Goal: Contribute content: Contribute content

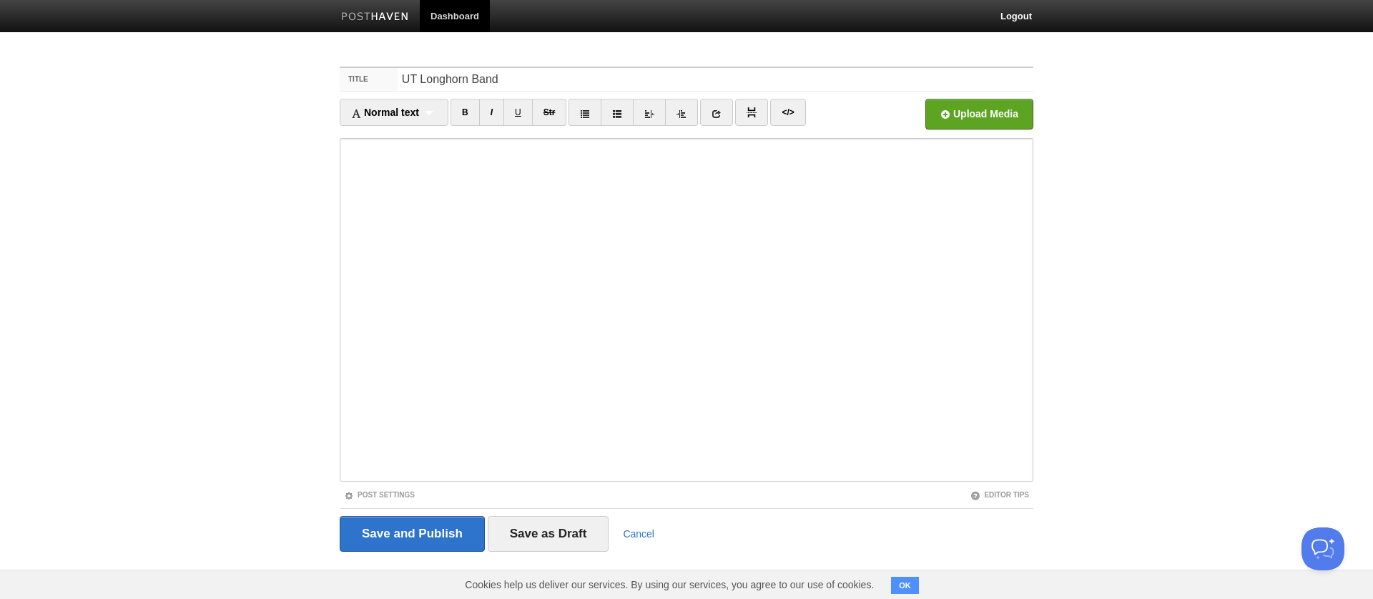
type input "UT Longhorn Band"
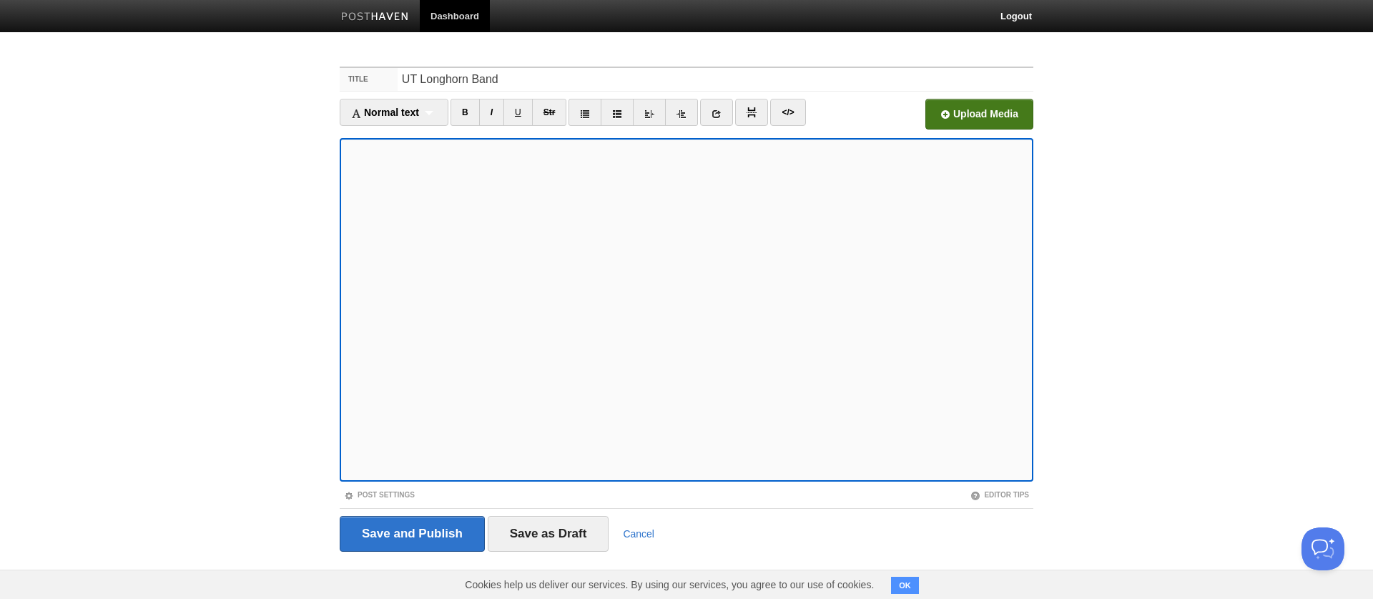
click at [986, 112] on input "file" at bounding box center [547, 118] width 1083 height 73
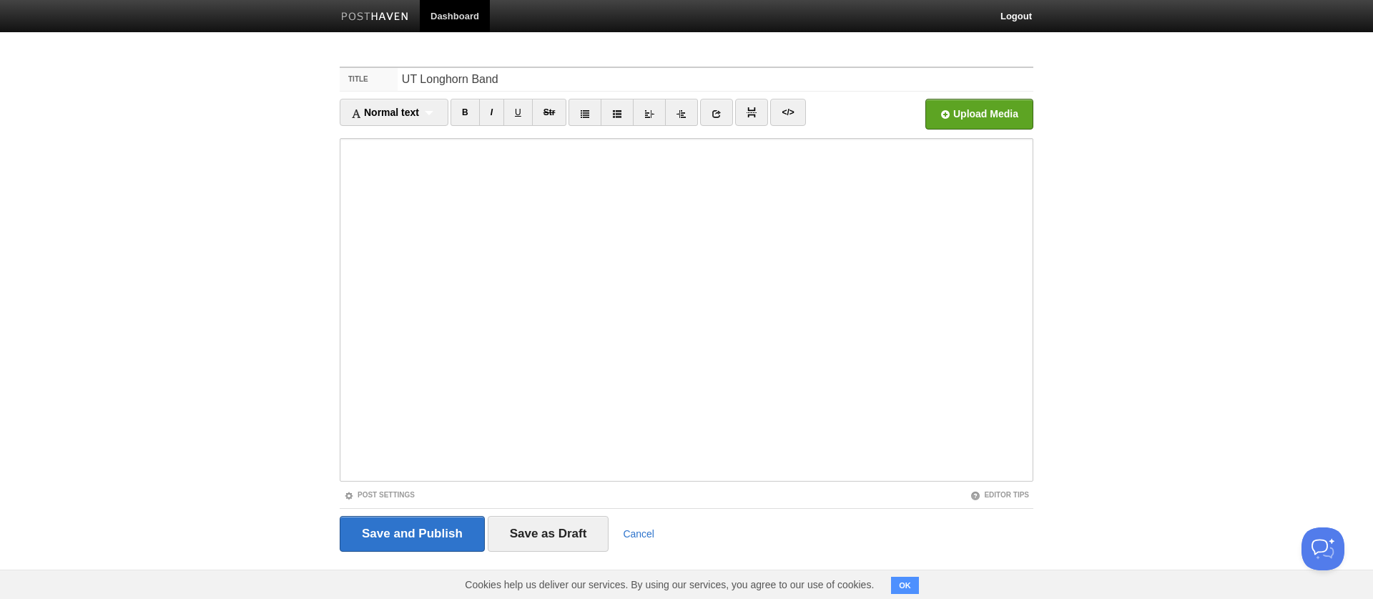
scroll to position [1, 0]
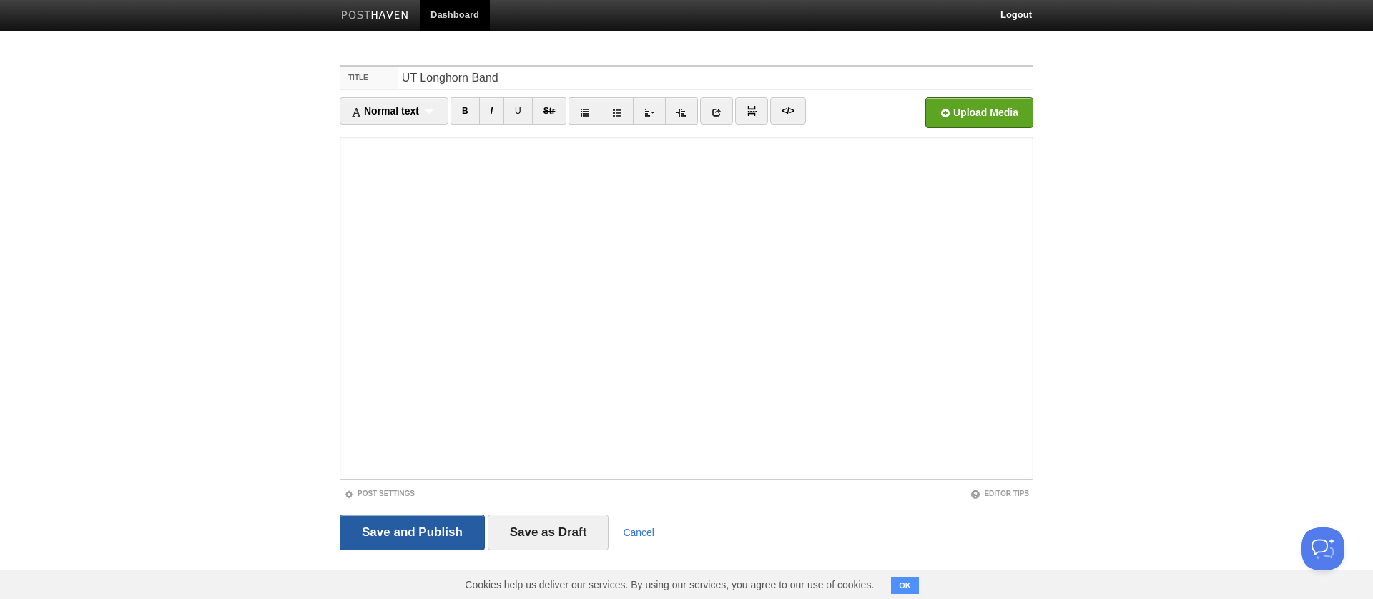
click at [401, 524] on input "Save and Publish" at bounding box center [412, 532] width 145 height 36
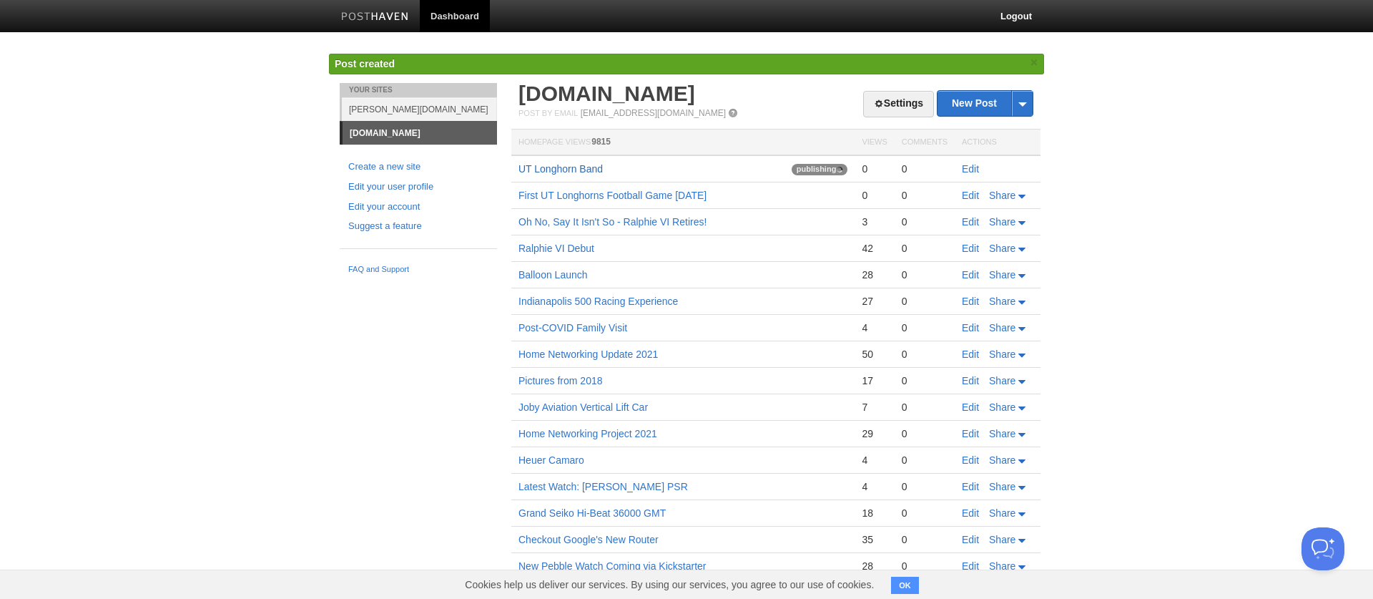
click at [552, 167] on link "UT Longhorn Band" at bounding box center [561, 168] width 84 height 11
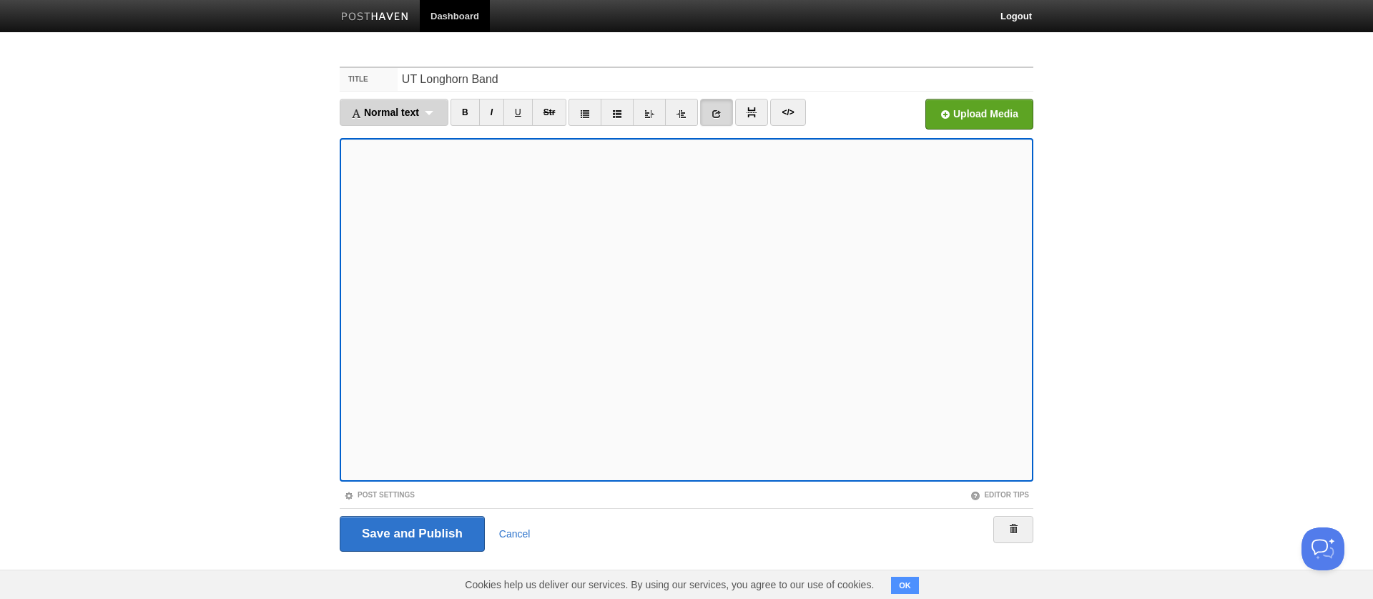
click at [393, 107] on span "Normal text" at bounding box center [385, 112] width 68 height 11
click at [390, 118] on div "Normal text Normal text Heading 1 Heading 2 Heading 3" at bounding box center [394, 112] width 109 height 27
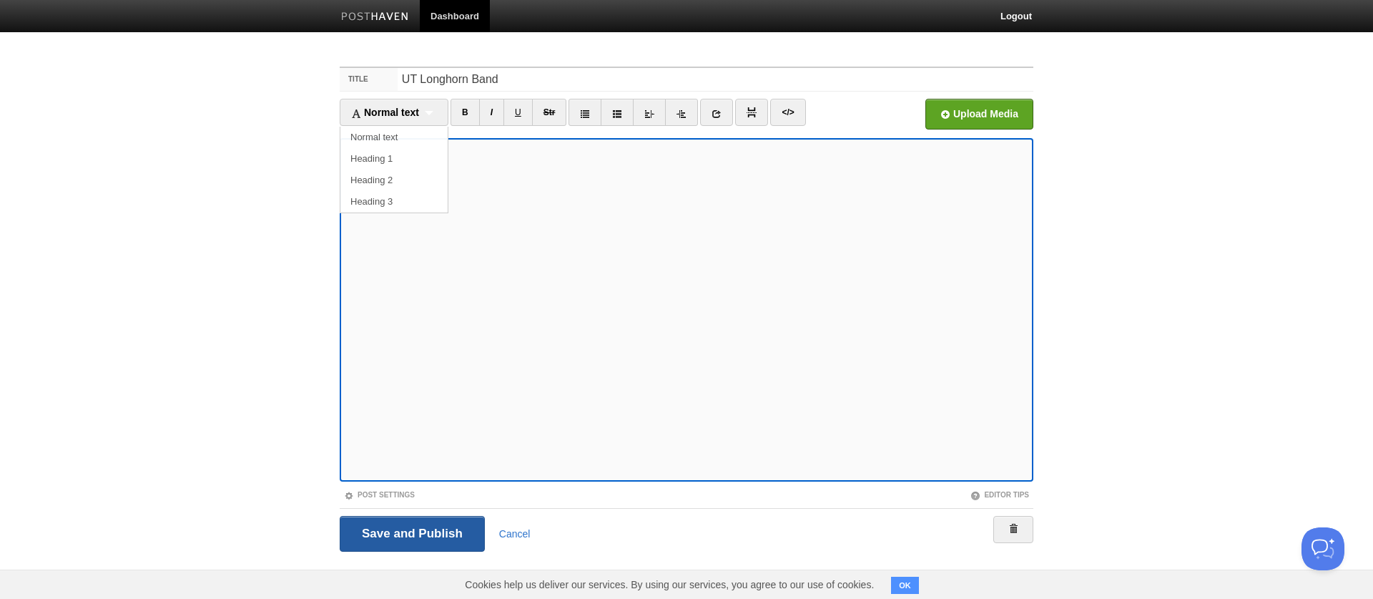
click at [415, 526] on input "Save and Publish" at bounding box center [412, 534] width 145 height 36
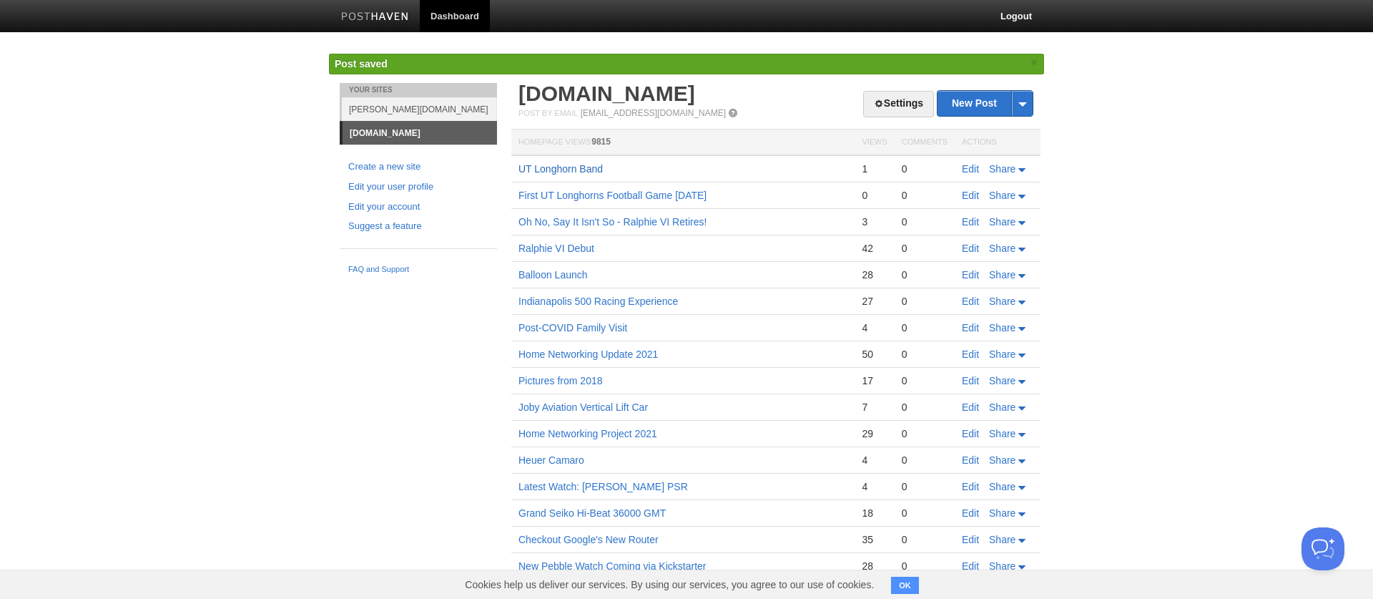
click at [553, 169] on link "UT Longhorn Band" at bounding box center [561, 168] width 84 height 11
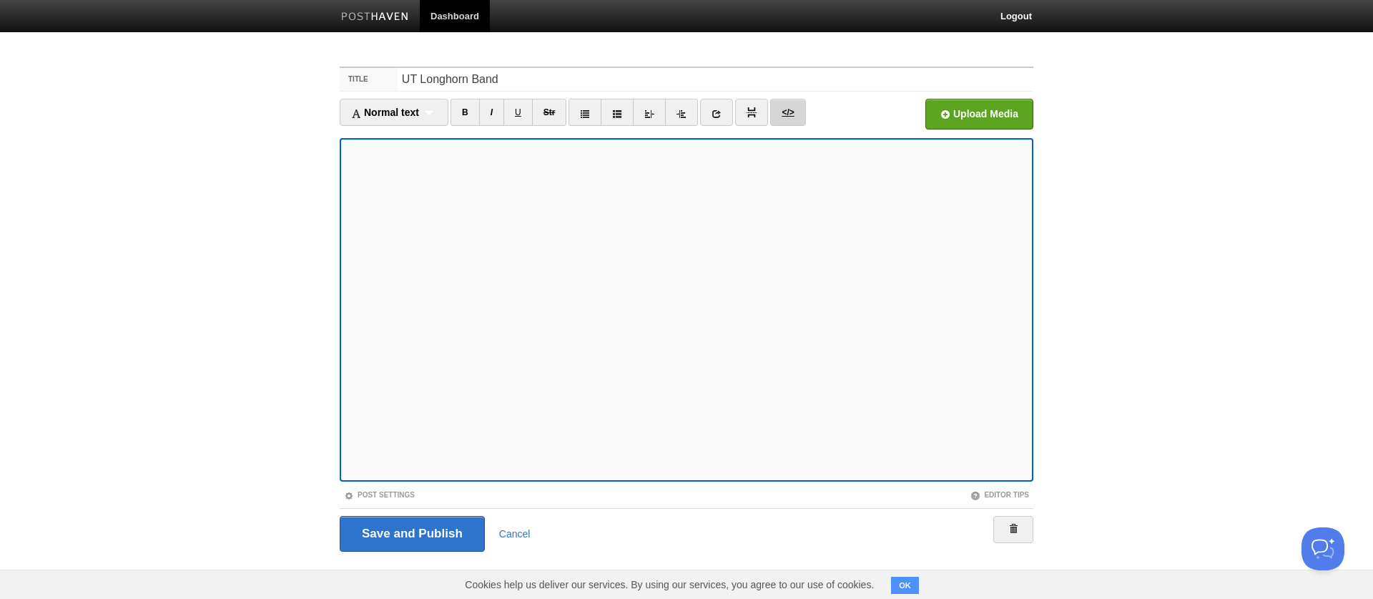
click at [801, 114] on link "</>" at bounding box center [787, 112] width 35 height 27
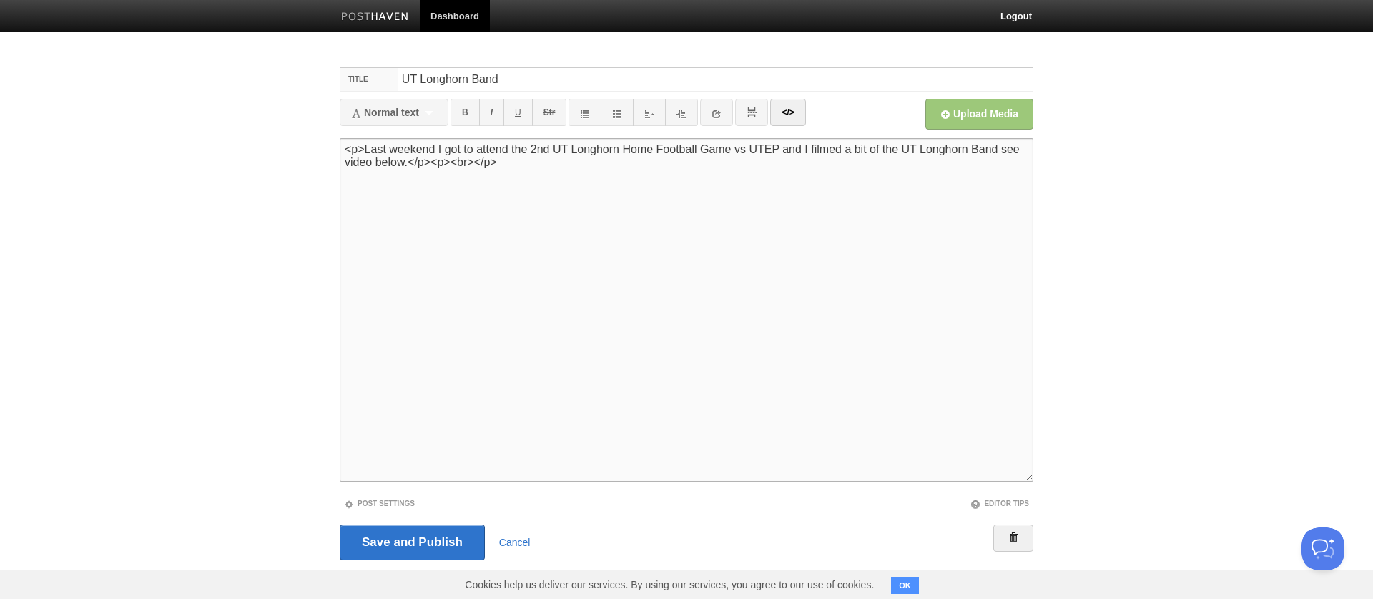
click at [425, 235] on textarea "<p>Last weekend I got to attend the 2nd UT Longhorn Home Football Game vs UTEP …" at bounding box center [687, 309] width 694 height 343
paste textarea "<div style="padding:56.25% 0 0 0;position:relative;"><iframe src="https://playe…"
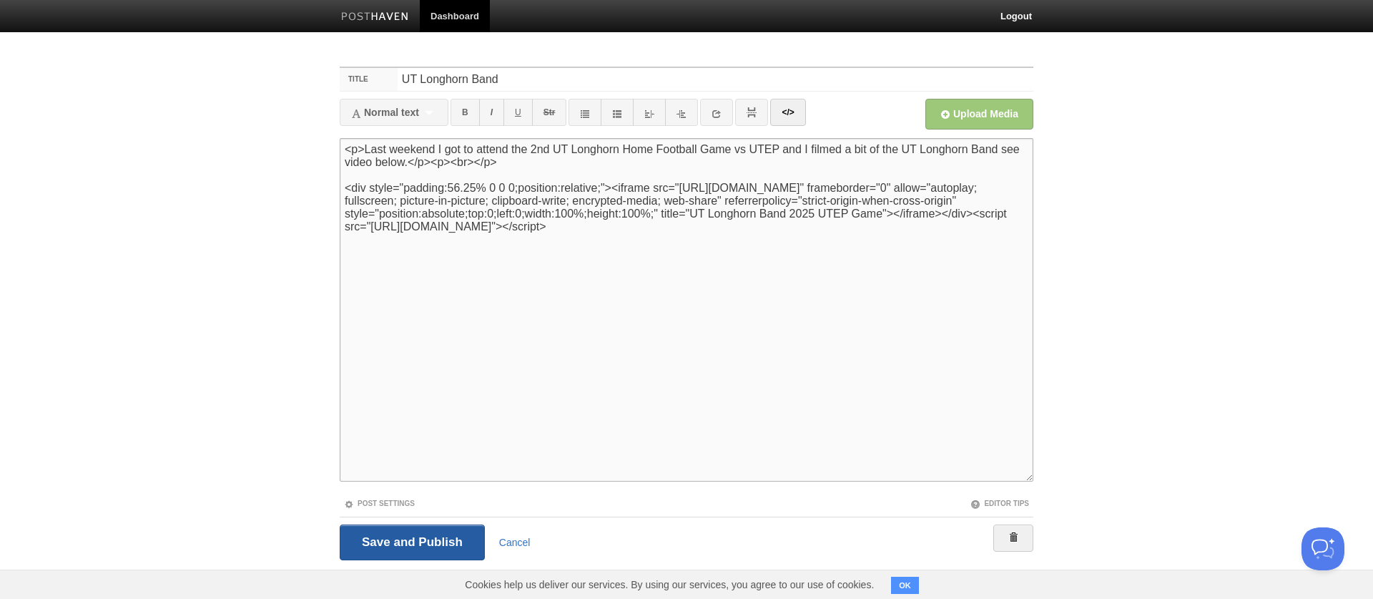
type textarea "<p>Last weekend I got to attend the 2nd UT Longhorn Home Football Game vs UTEP …"
click at [437, 542] on input "Save and Publish" at bounding box center [412, 542] width 145 height 36
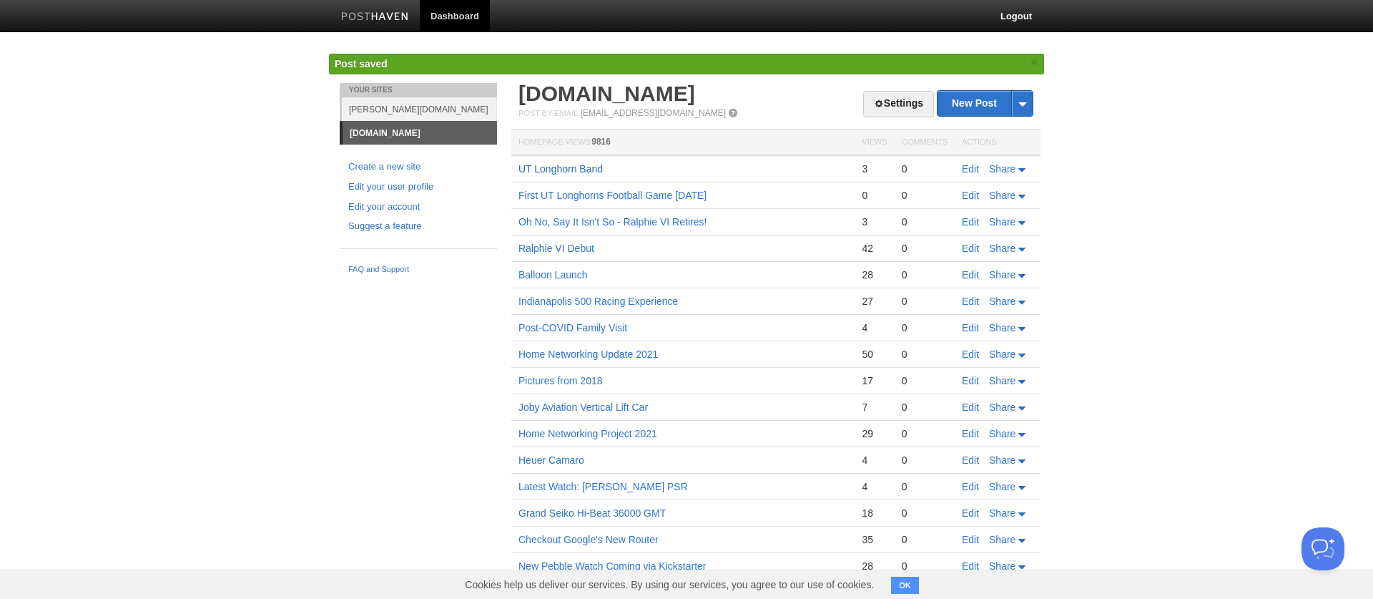
click at [579, 177] on td "UT Longhorn Band" at bounding box center [682, 168] width 343 height 27
click at [574, 172] on link "UT Longhorn Band" at bounding box center [561, 168] width 84 height 11
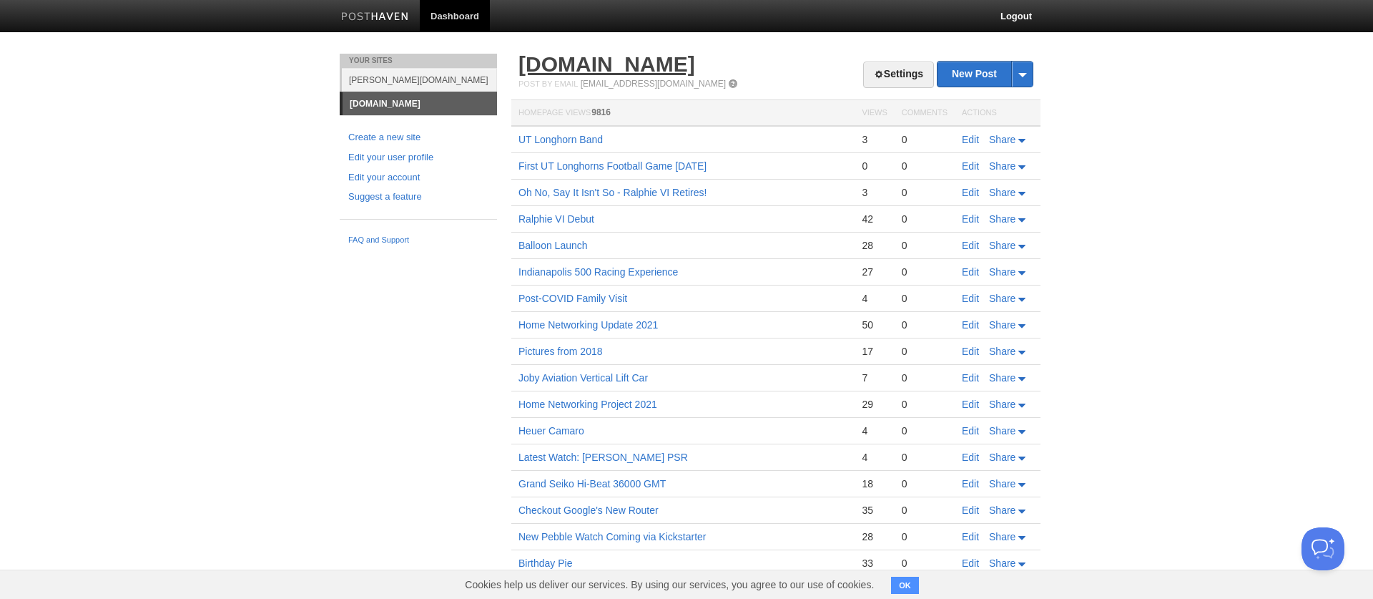
click at [571, 69] on link "[DOMAIN_NAME]" at bounding box center [607, 64] width 177 height 24
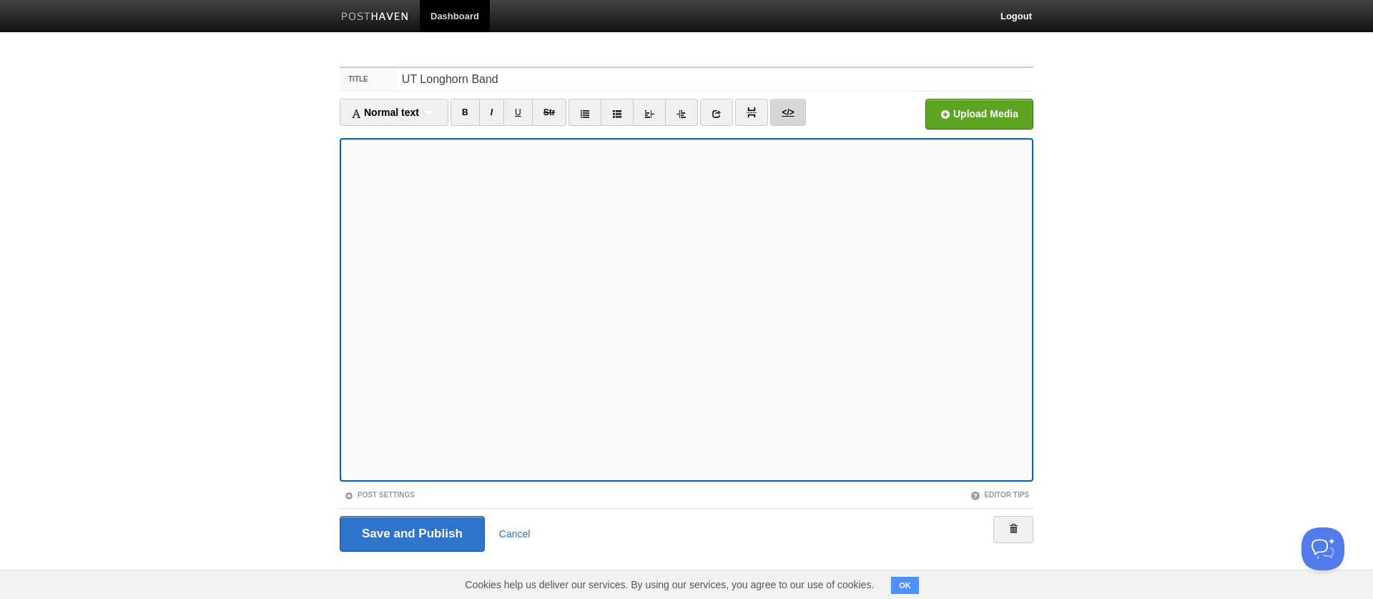
click at [787, 118] on link "</>" at bounding box center [787, 112] width 35 height 27
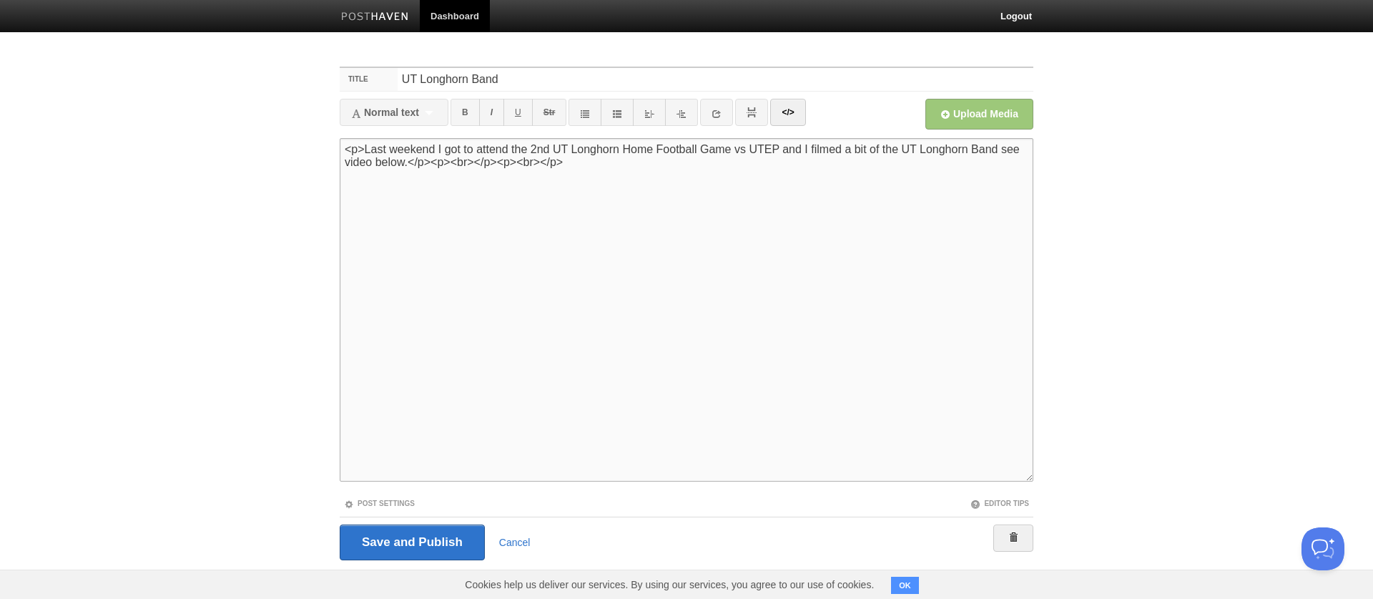
click at [639, 167] on textarea "<p>Last weekend I got to attend the 2nd UT Longhorn Home Football Game vs UTEP …" at bounding box center [687, 309] width 694 height 343
paste textarea "<iframe src="https://player.vimeo.com/video/1119471344?badge=0&amp;autopause=0&…"
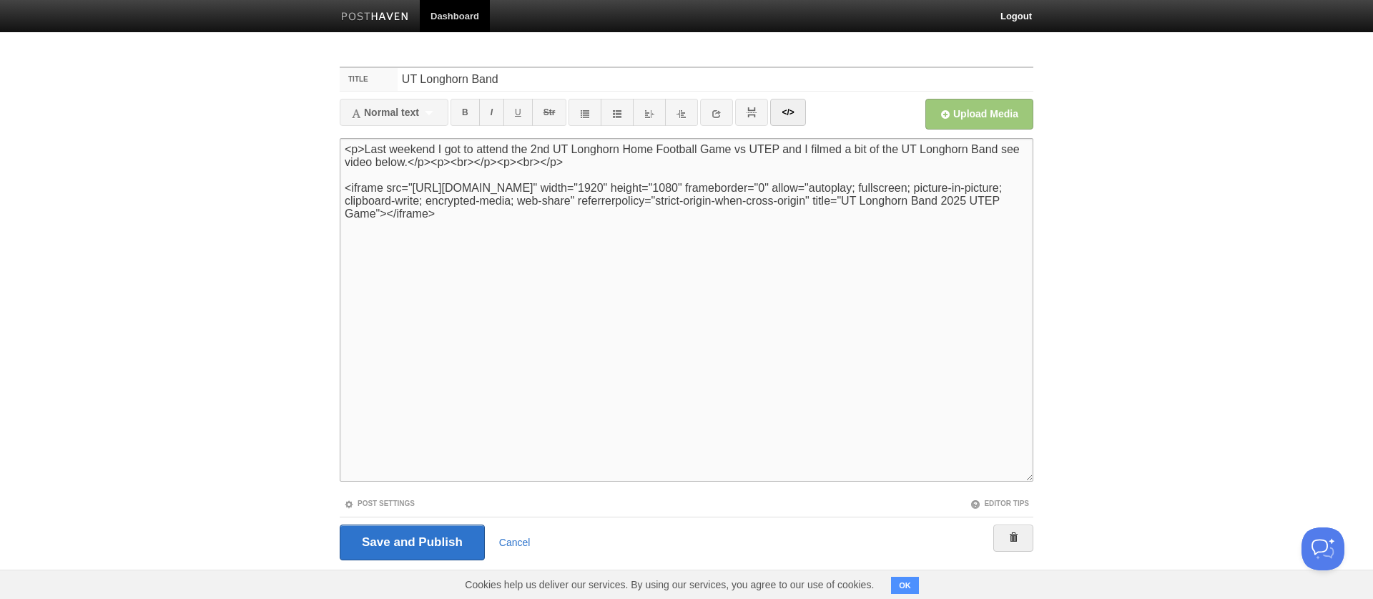
type textarea "<p>Last weekend I got to attend the 2nd UT Longhorn Home Football Game vs UTEP …"
click at [394, 561] on div "Save and Publish Cancel" at bounding box center [687, 541] width 694 height 51
click at [409, 536] on input "Save and Publish" at bounding box center [412, 542] width 145 height 36
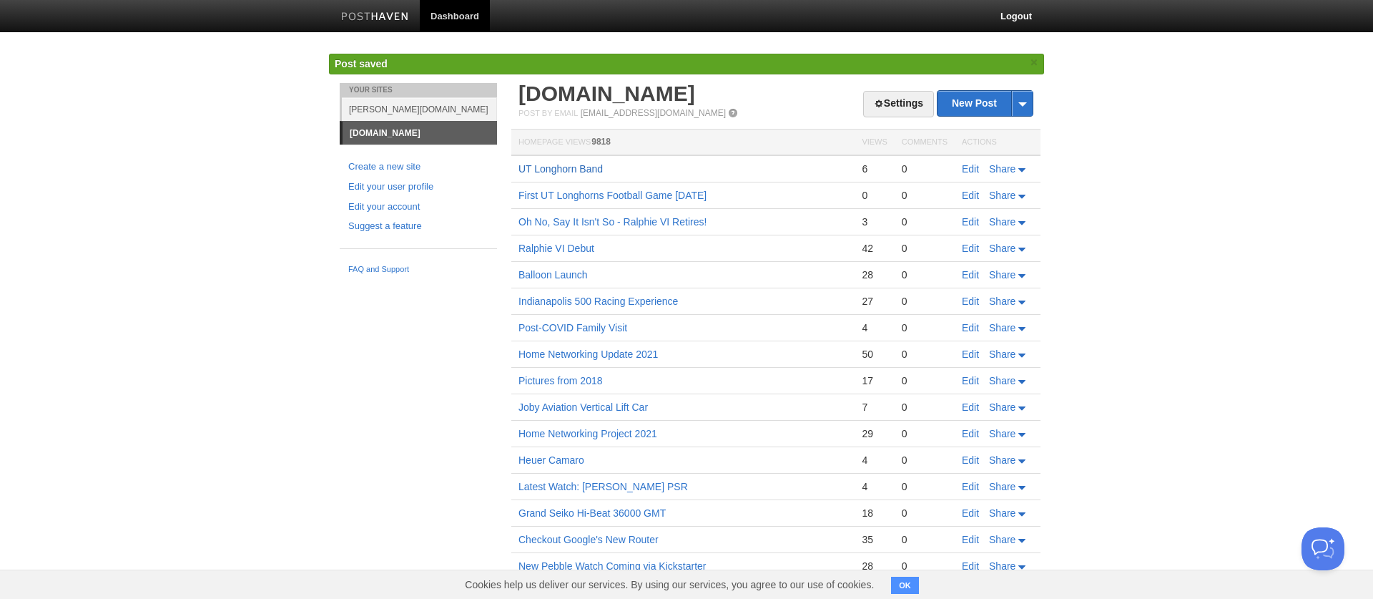
click at [568, 167] on link "UT Longhorn Band" at bounding box center [561, 168] width 84 height 11
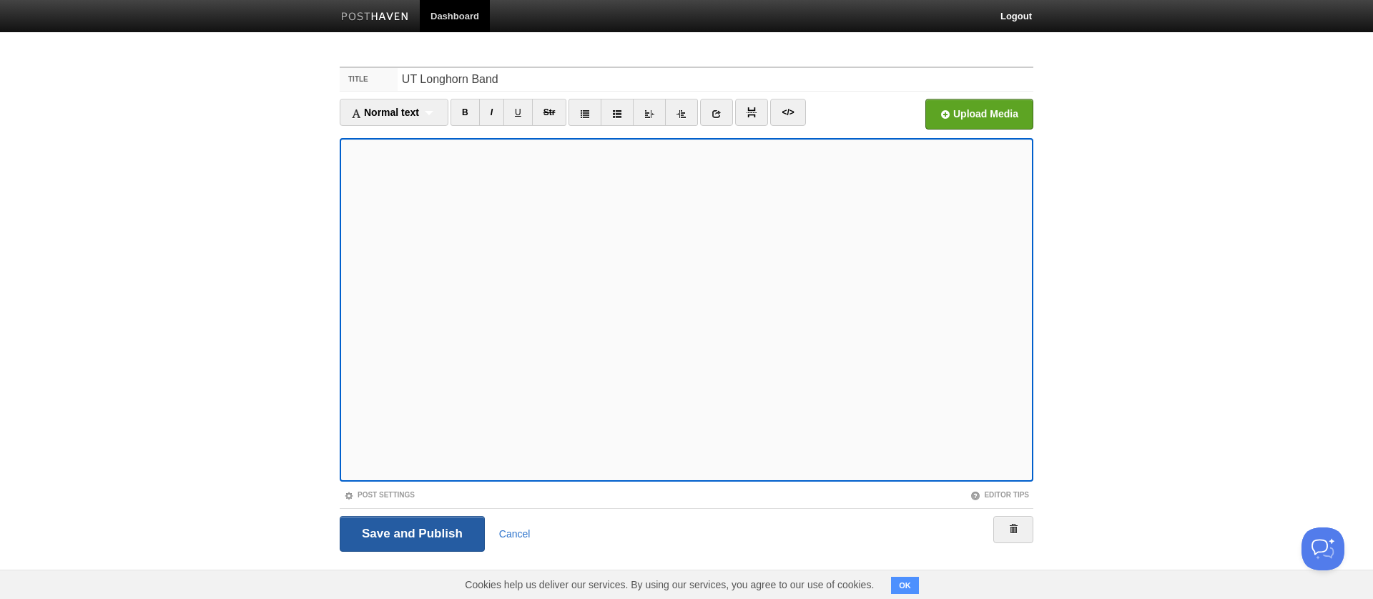
click at [446, 527] on input "Save and Publish" at bounding box center [412, 534] width 145 height 36
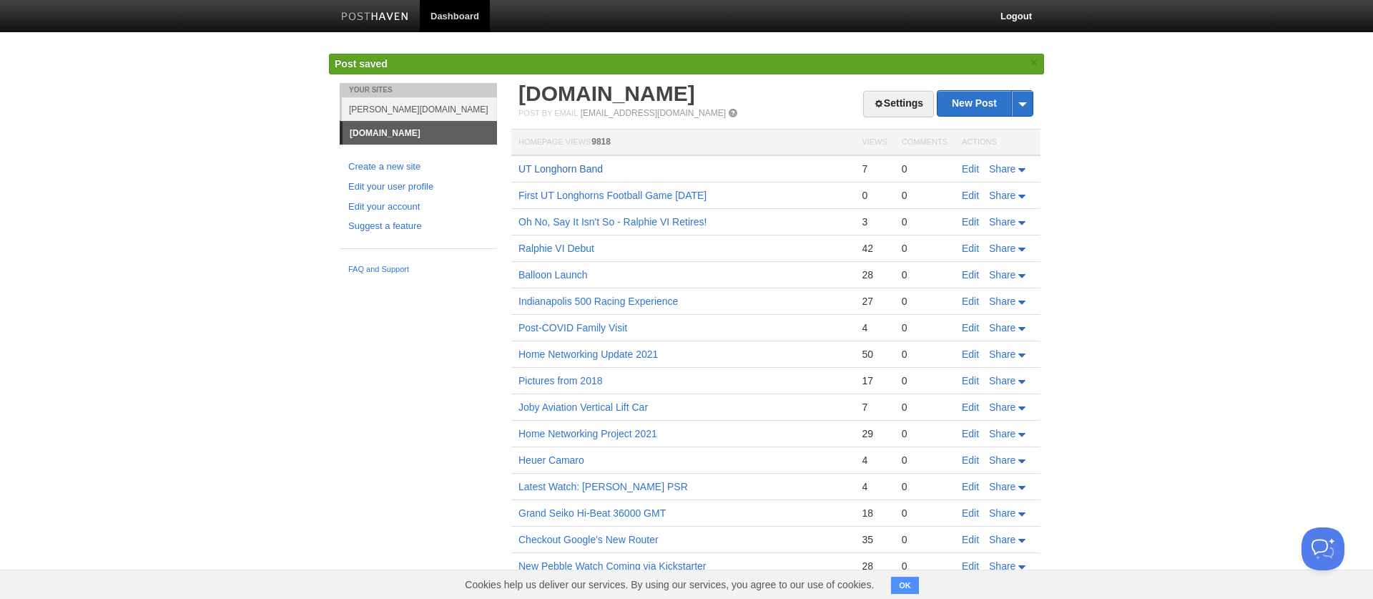
click at [566, 170] on link "UT Longhorn Band" at bounding box center [561, 168] width 84 height 11
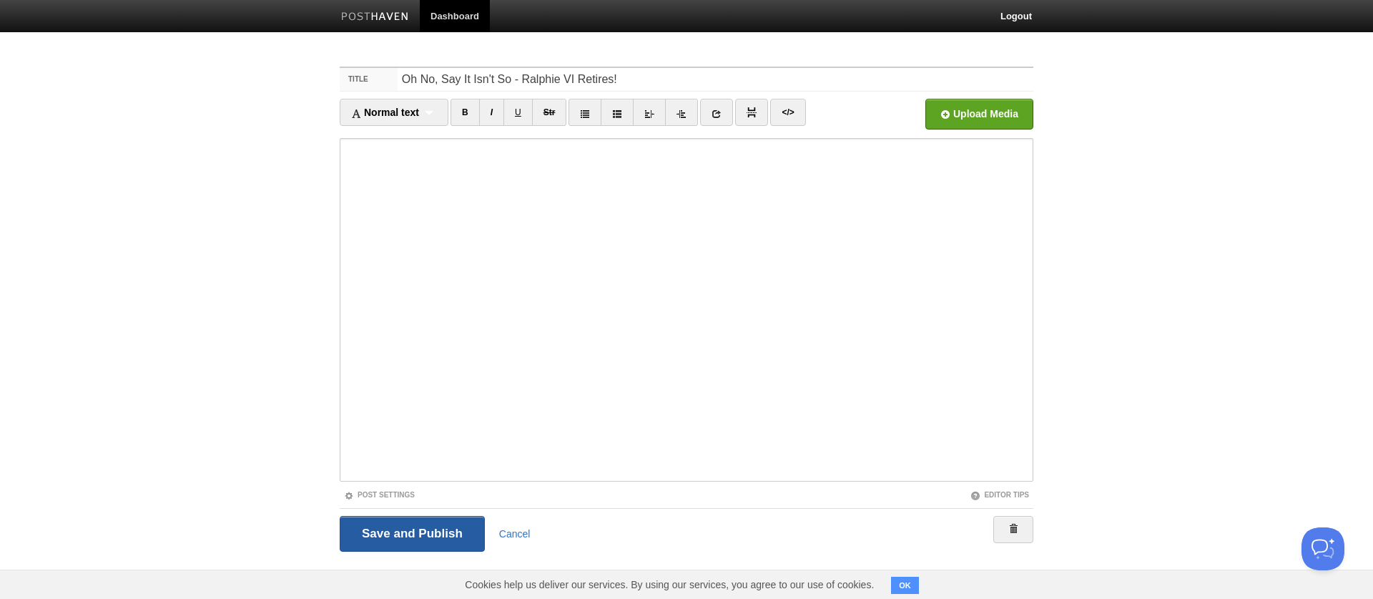
click at [448, 524] on input "Save and Publish" at bounding box center [412, 534] width 145 height 36
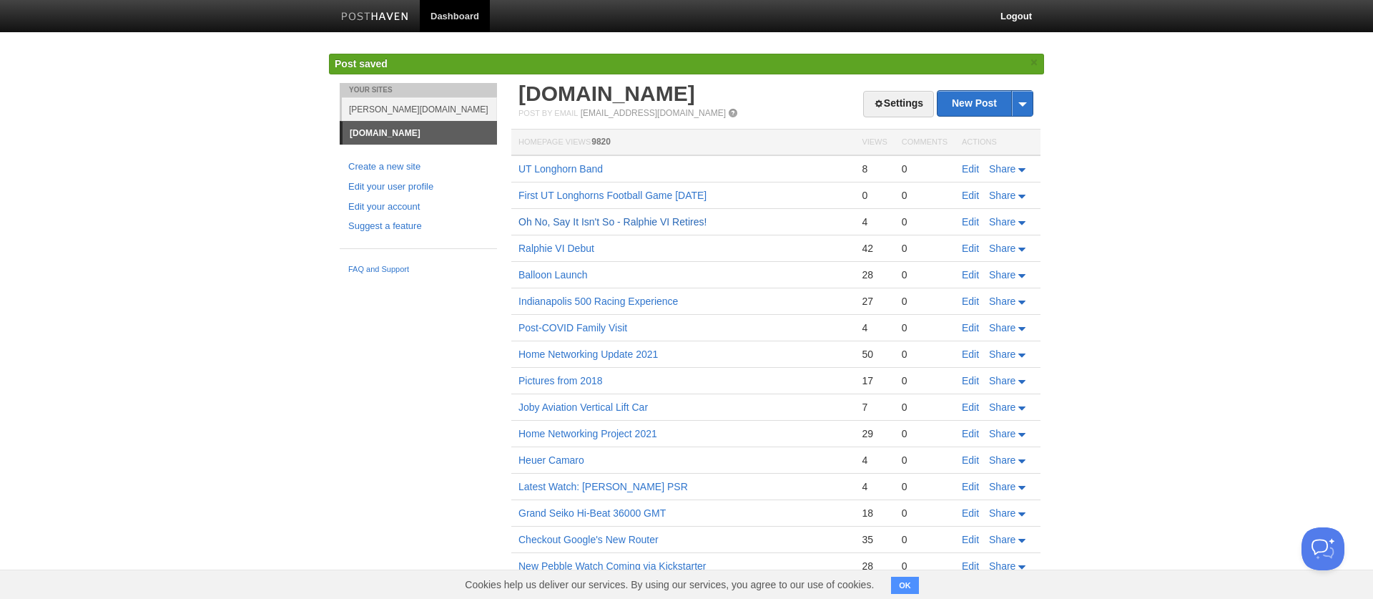
click at [584, 220] on link "Oh No, Say It Isn't So - Ralphie VI Retires!" at bounding box center [613, 221] width 188 height 11
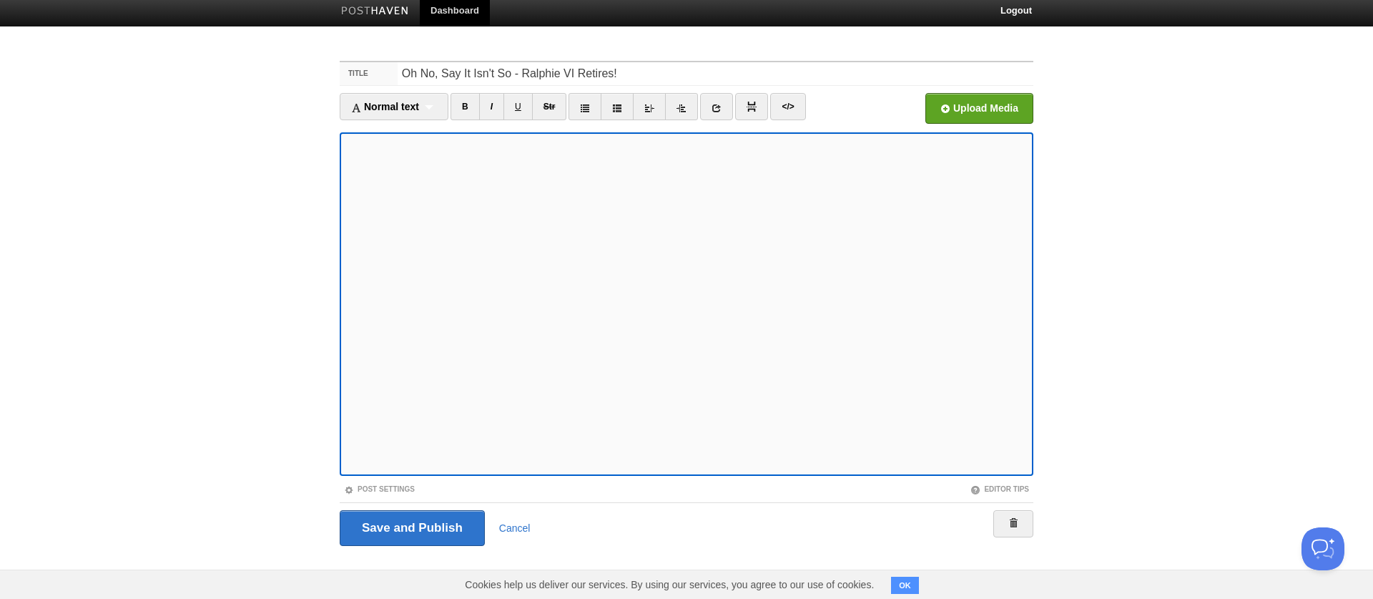
scroll to position [1, 0]
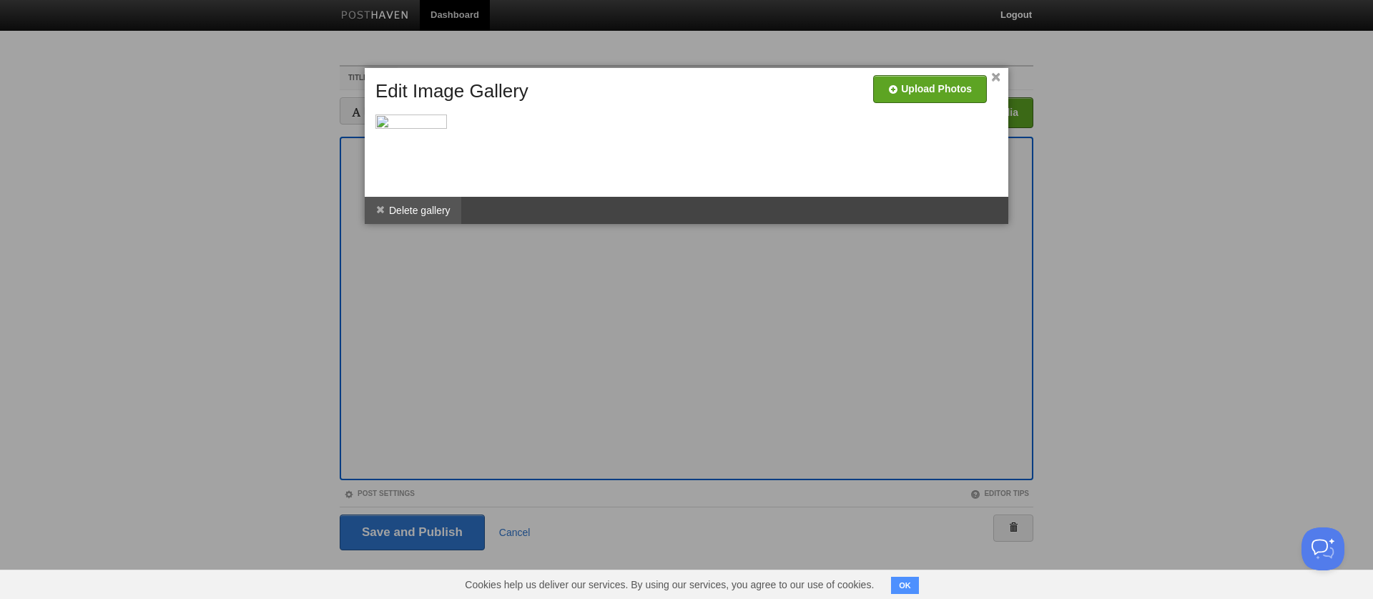
click at [426, 214] on li "Delete gallery" at bounding box center [413, 210] width 97 height 27
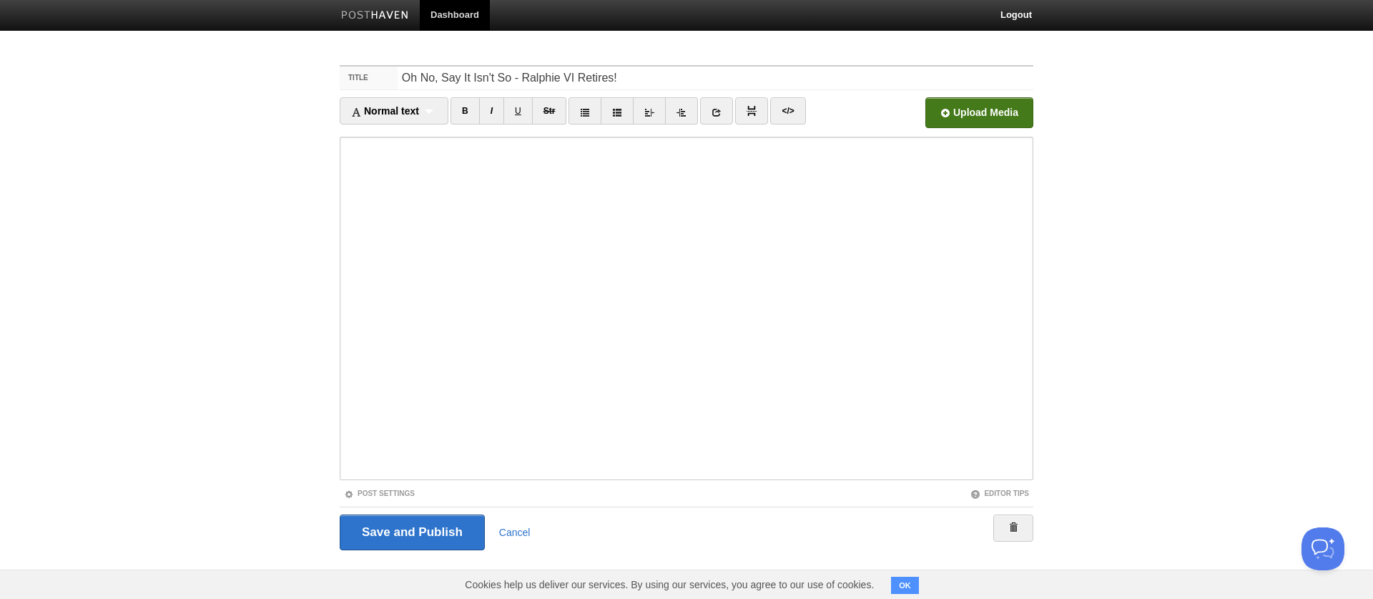
click at [979, 121] on input "file" at bounding box center [547, 116] width 1083 height 73
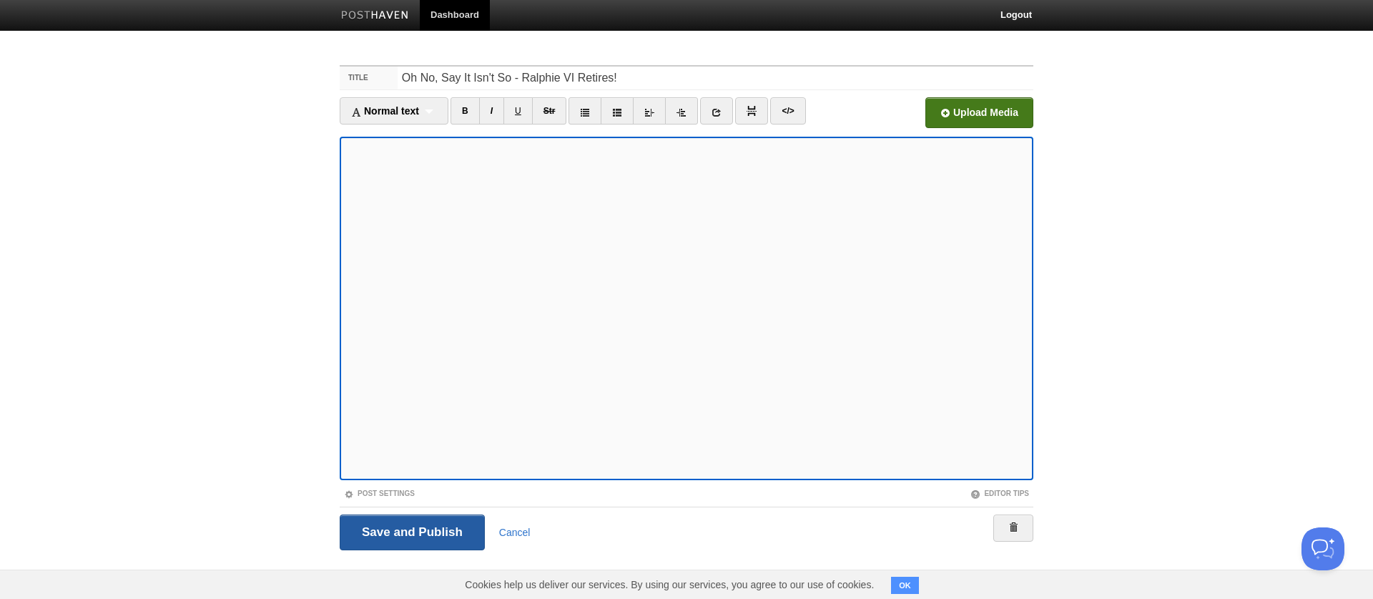
click at [418, 537] on input "Save and Publish" at bounding box center [412, 532] width 145 height 36
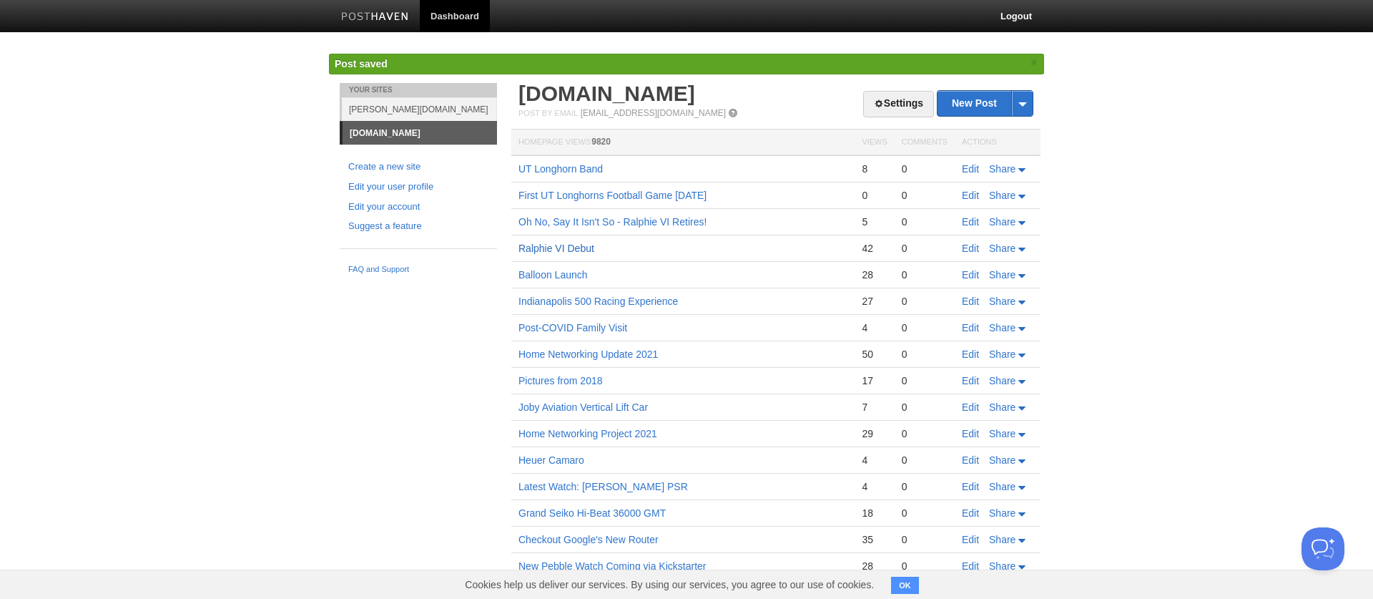
click at [563, 250] on link "Ralphie VI Debut" at bounding box center [557, 247] width 76 height 11
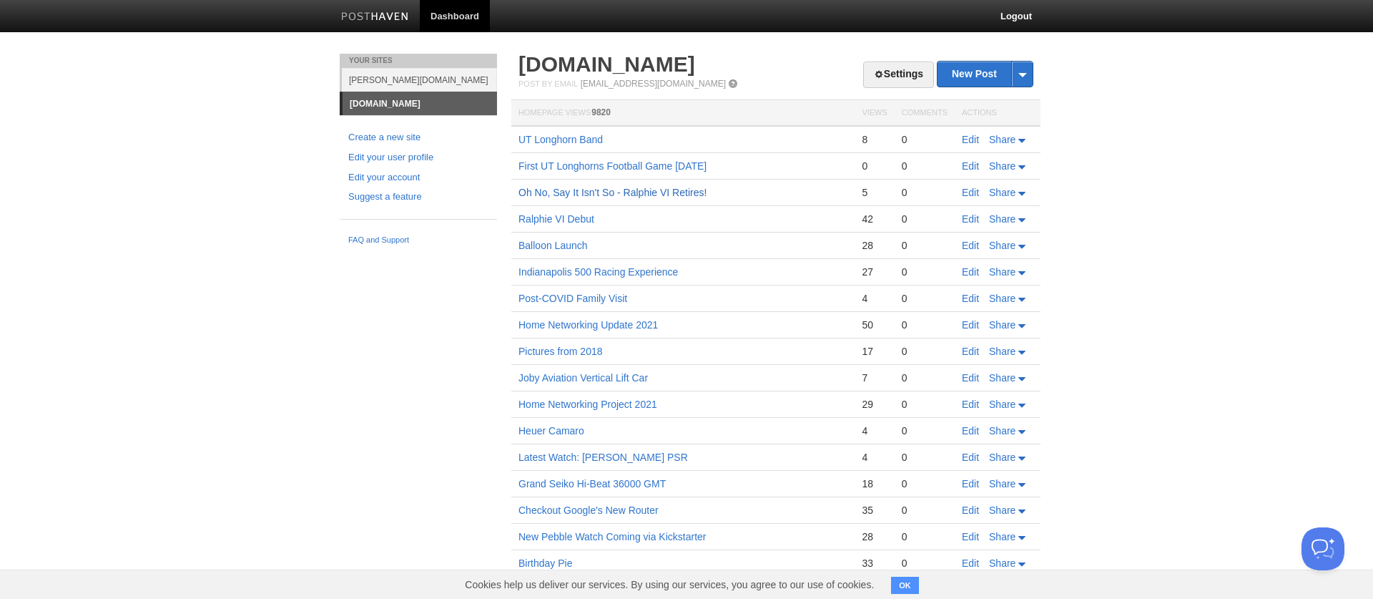
click at [558, 194] on link "Oh No, Say It Isn't So - Ralphie VI Retires!" at bounding box center [613, 192] width 188 height 11
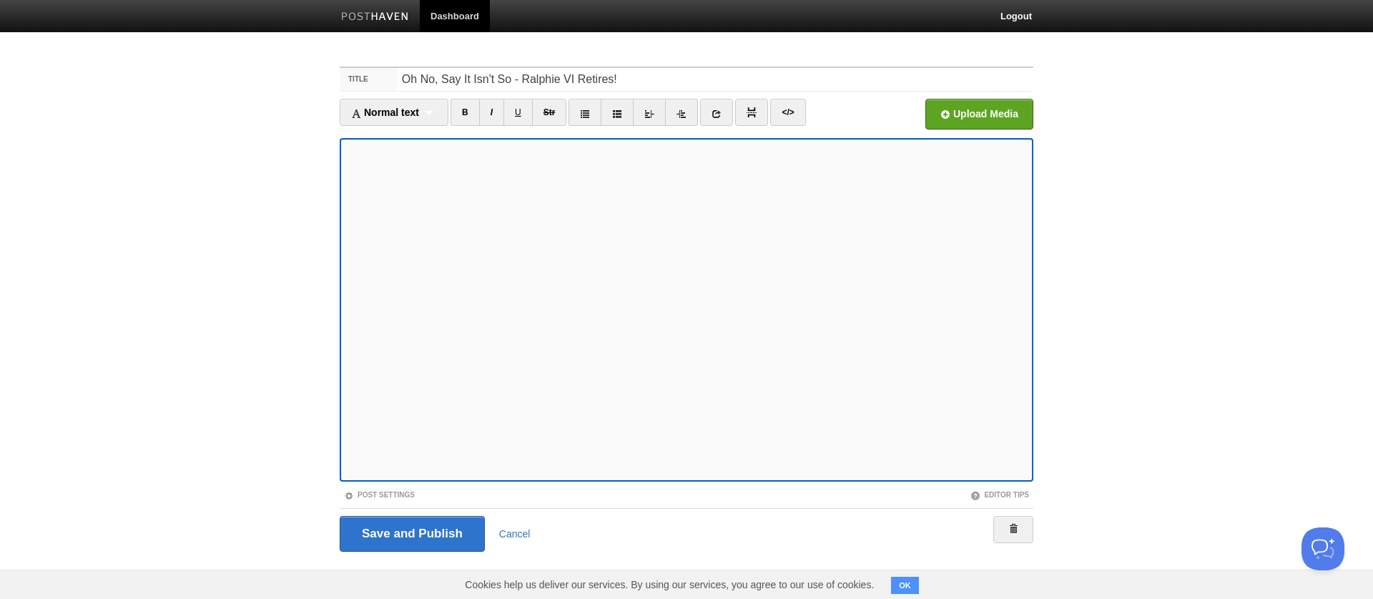
scroll to position [1, 0]
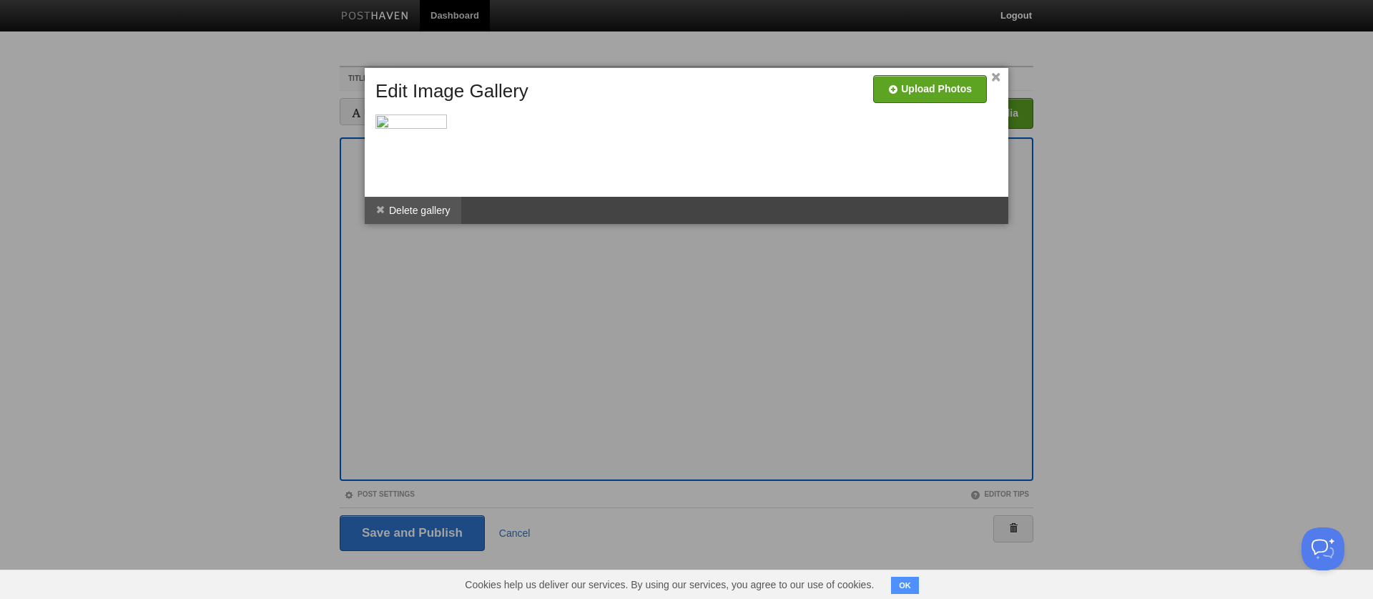
click at [428, 211] on li "Delete gallery" at bounding box center [413, 210] width 97 height 27
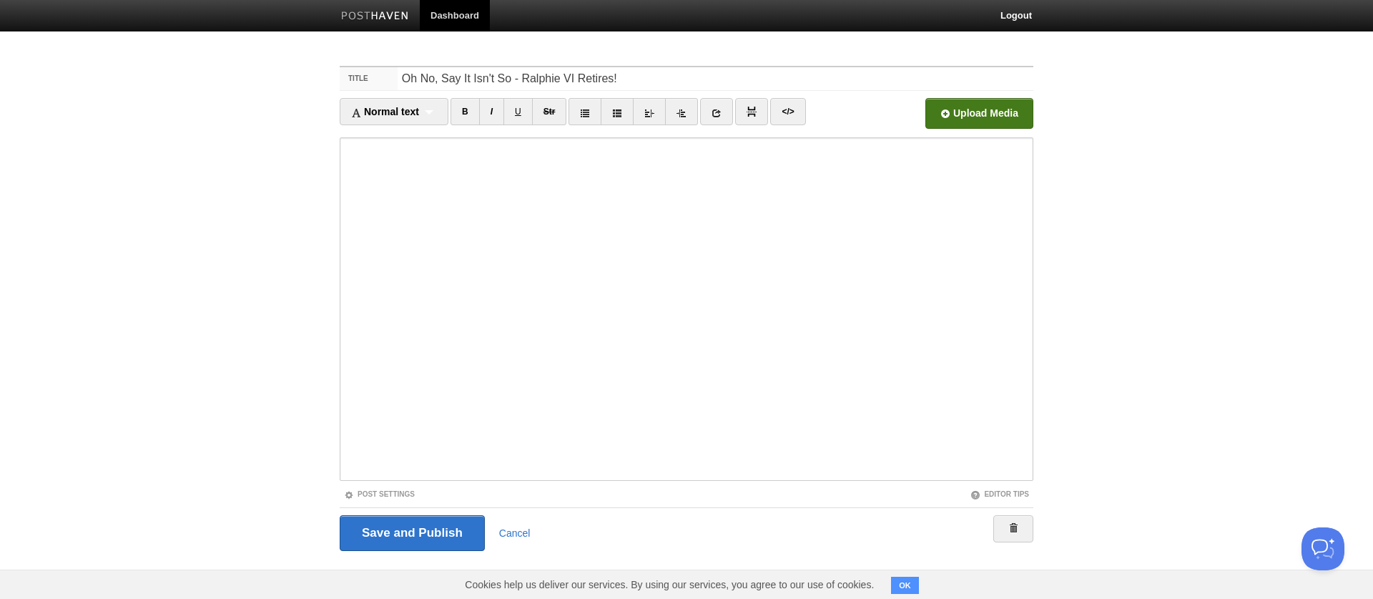
click at [986, 111] on input "file" at bounding box center [547, 117] width 1083 height 73
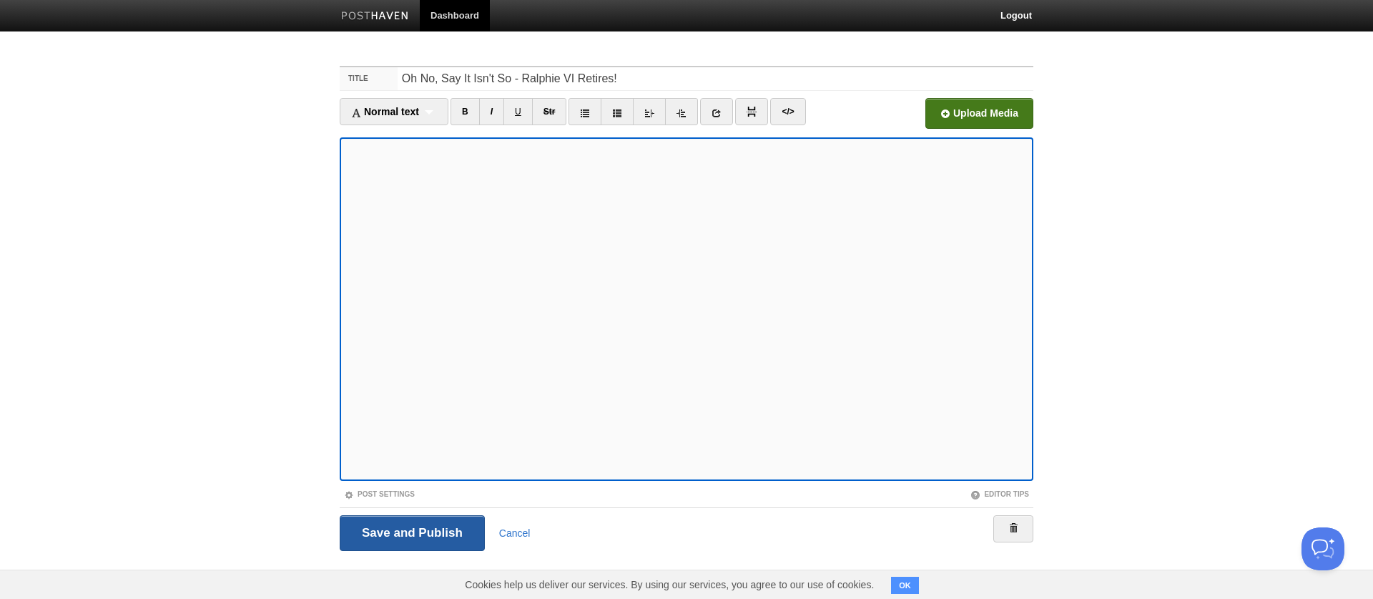
click at [433, 525] on input "Save and Publish" at bounding box center [412, 533] width 145 height 36
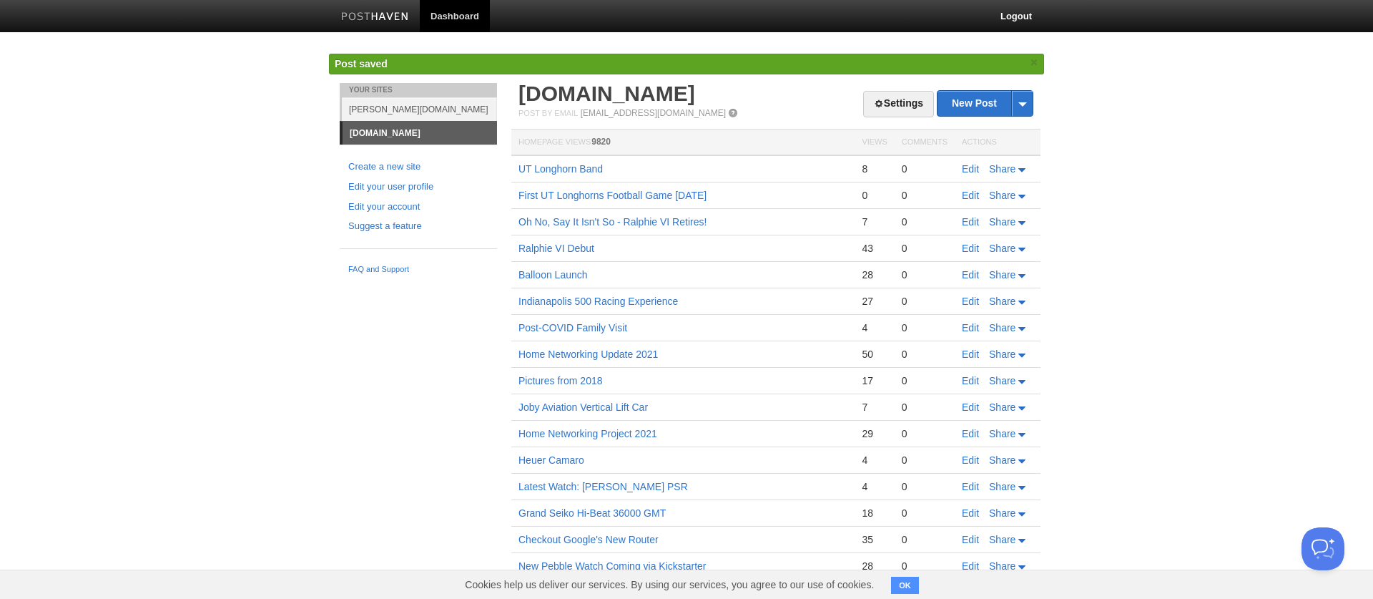
click at [378, 134] on link "[DOMAIN_NAME]" at bounding box center [420, 133] width 154 height 23
click at [549, 98] on link "[DOMAIN_NAME]" at bounding box center [607, 94] width 177 height 24
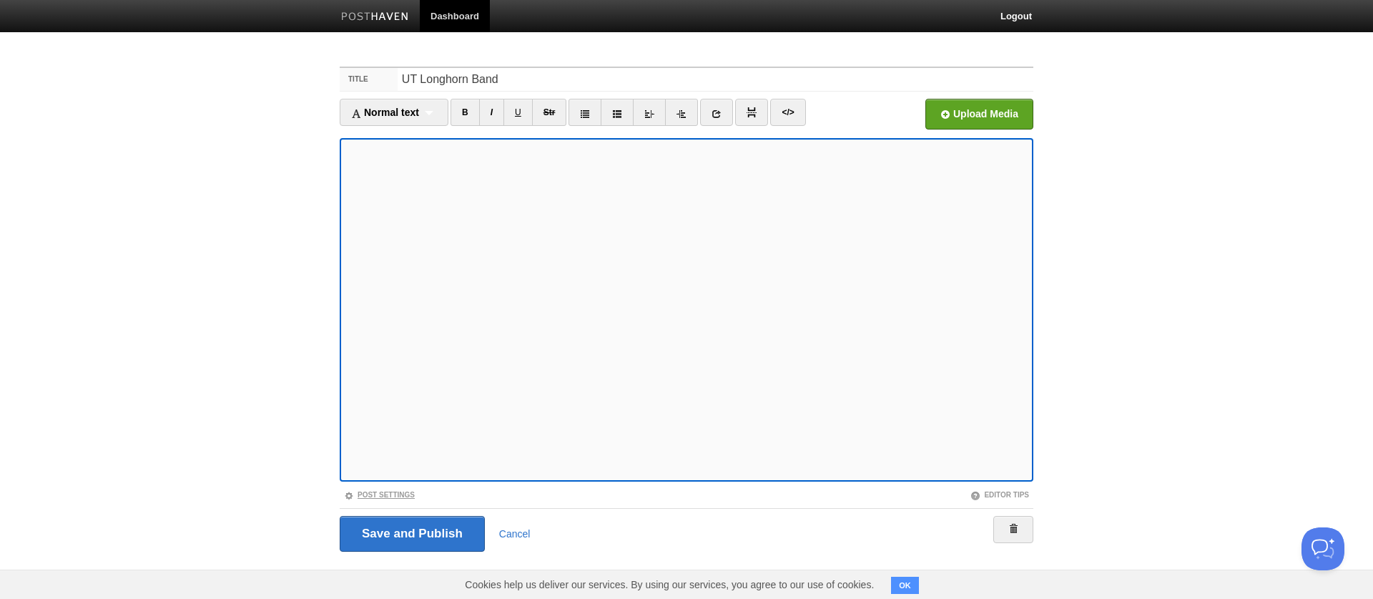
scroll to position [6, 0]
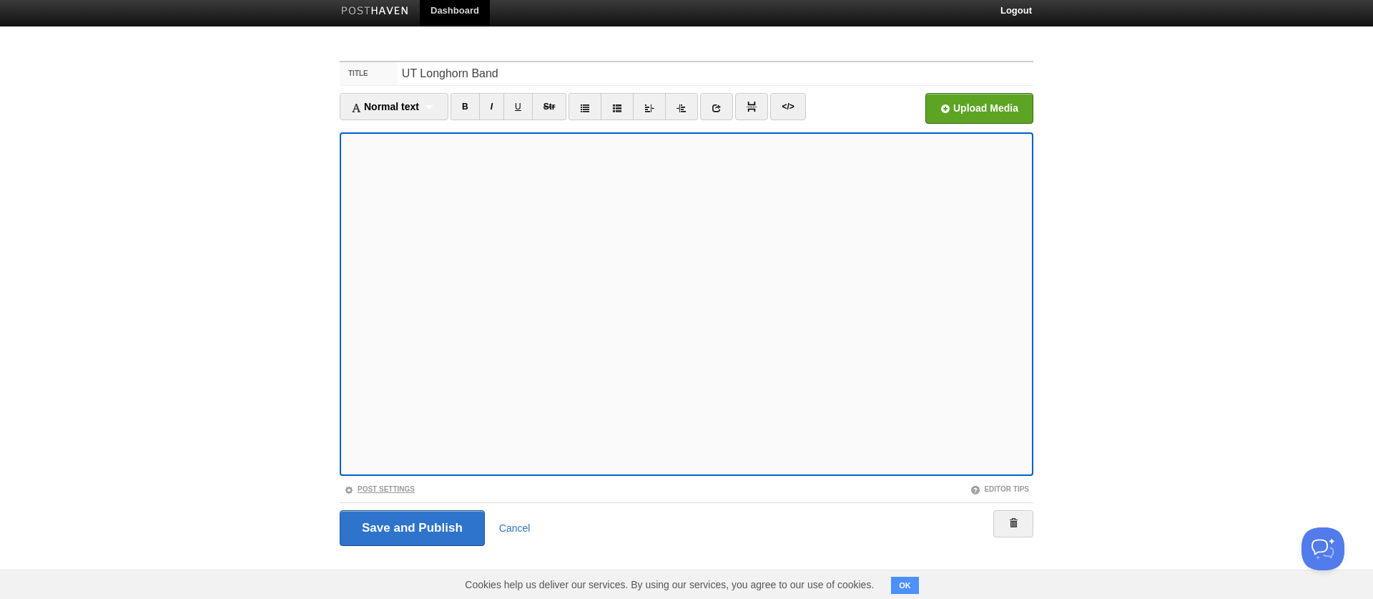
click at [411, 491] on link "Post Settings" at bounding box center [379, 489] width 71 height 8
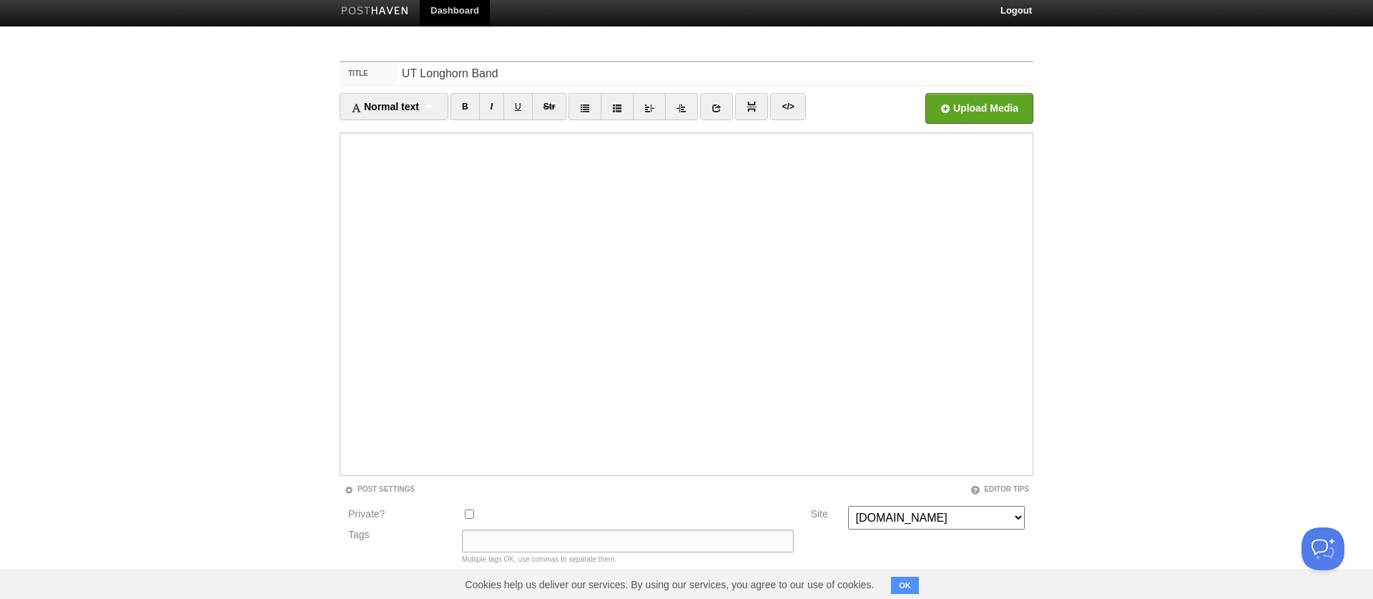
click at [514, 533] on input "Tags" at bounding box center [628, 540] width 332 height 23
type input "UTAustin, Longhorn Band, 2025"
click at [910, 585] on button "OK" at bounding box center [905, 584] width 28 height 17
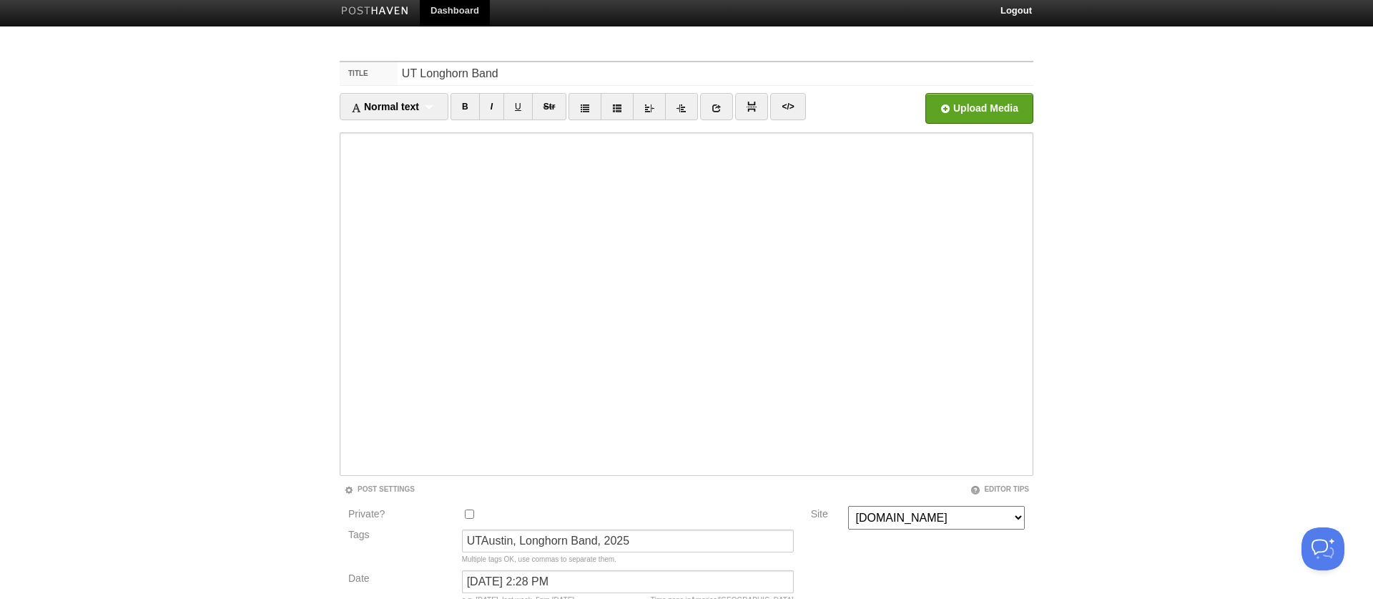
scroll to position [125, 0]
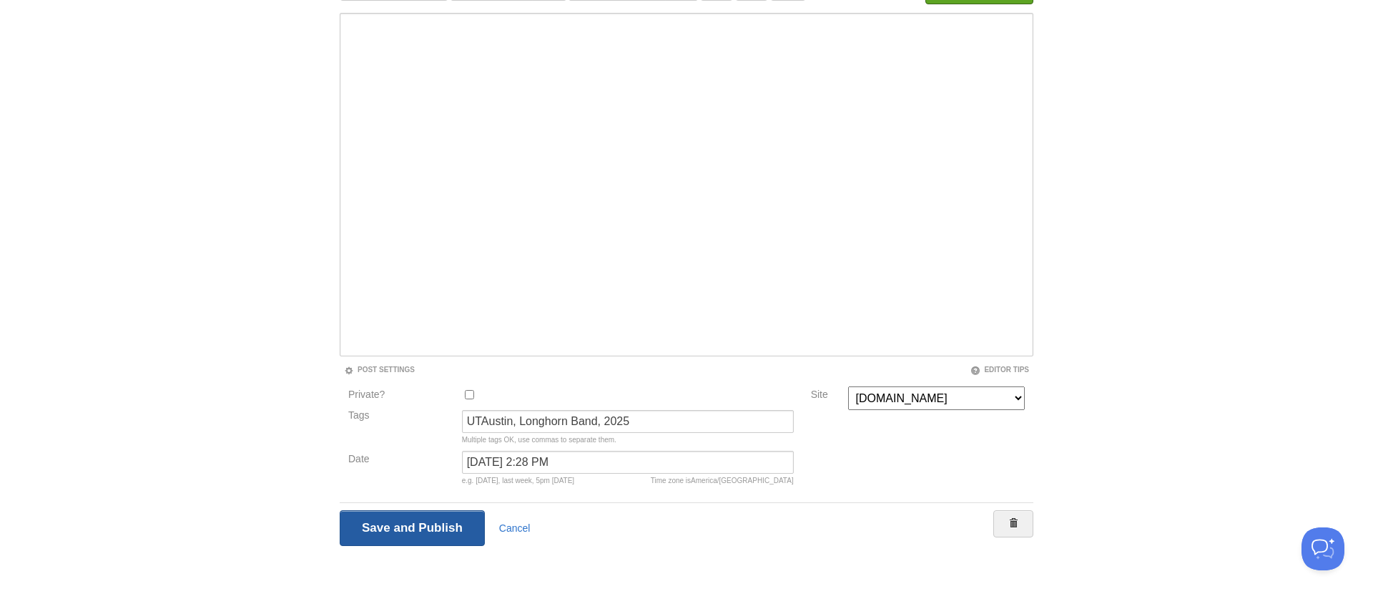
click at [398, 529] on input "Save and Publish" at bounding box center [412, 528] width 145 height 36
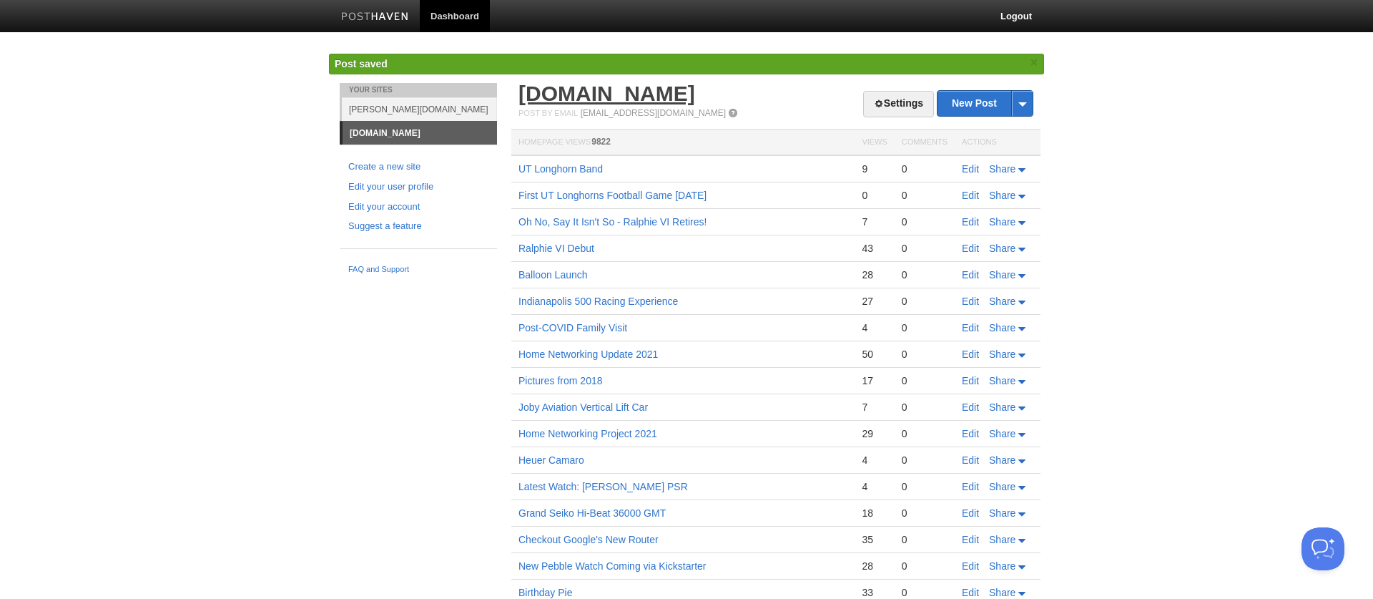
click at [577, 102] on link "[DOMAIN_NAME]" at bounding box center [607, 94] width 177 height 24
